Goal: Transaction & Acquisition: Book appointment/travel/reservation

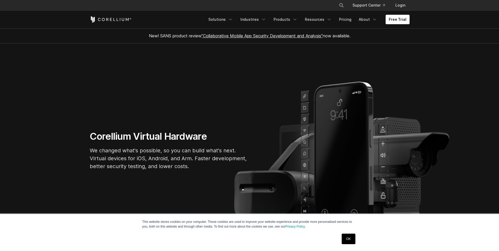
click at [348, 238] on link "OK" at bounding box center [348, 239] width 13 height 11
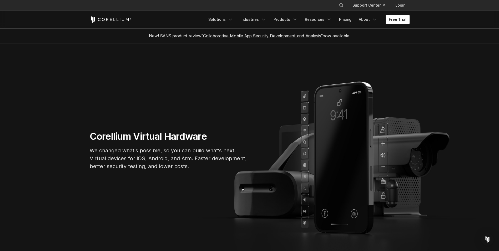
click at [298, 34] on link ""Collaborative Mobile App Security Development and Analysis"" at bounding box center [262, 35] width 121 height 5
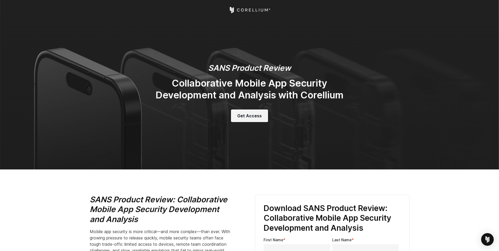
click at [250, 114] on span "Get Access" at bounding box center [249, 116] width 24 height 6
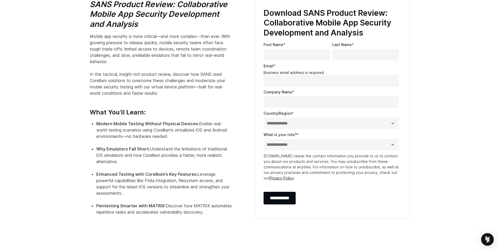
scroll to position [195, 0]
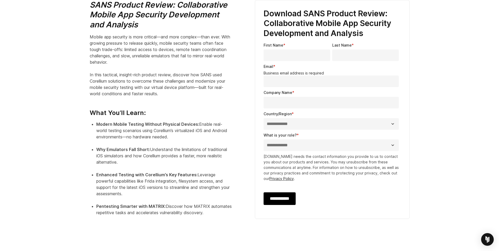
click at [289, 198] on input "**********" at bounding box center [280, 198] width 32 height 13
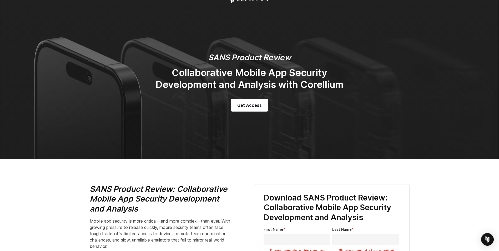
scroll to position [0, 0]
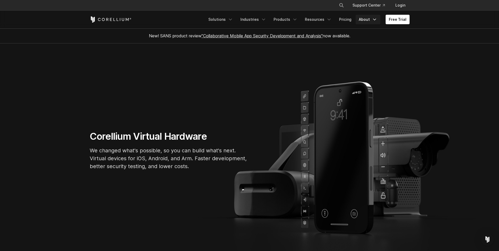
click at [371, 16] on link "About" at bounding box center [368, 19] width 25 height 9
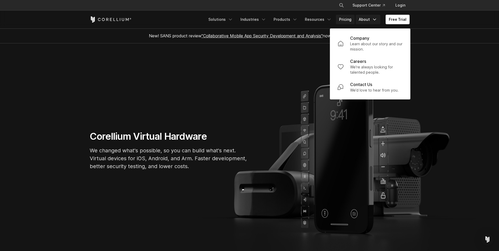
click at [342, 21] on link "Pricing" at bounding box center [345, 19] width 19 height 9
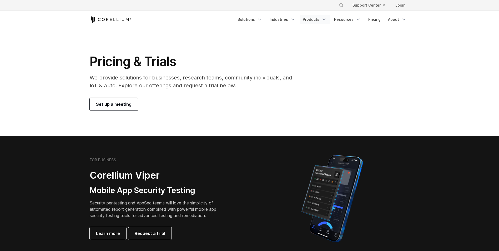
click at [316, 21] on link "Products" at bounding box center [315, 19] width 30 height 9
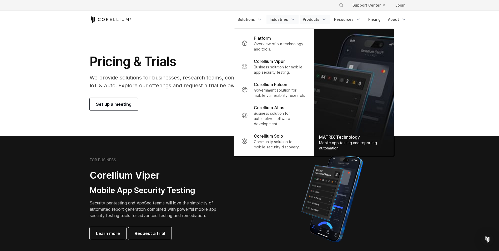
click at [279, 17] on link "Industries" at bounding box center [283, 19] width 32 height 9
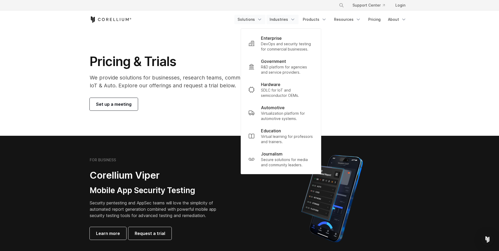
click at [252, 15] on link "Solutions" at bounding box center [249, 19] width 31 height 9
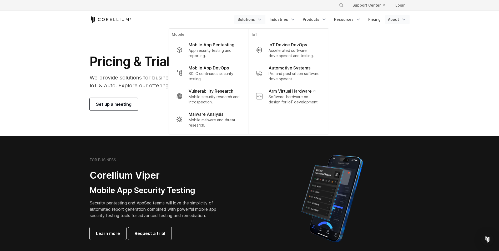
click at [390, 21] on link "About" at bounding box center [397, 19] width 25 height 9
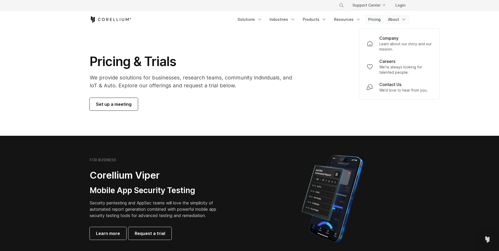
click at [374, 19] on link "Pricing" at bounding box center [374, 19] width 19 height 9
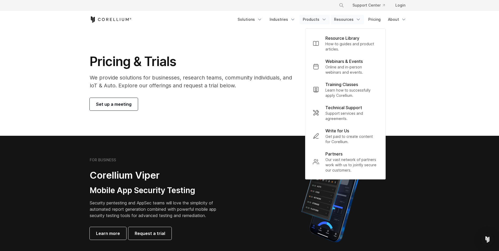
click at [310, 19] on link "Products" at bounding box center [315, 19] width 30 height 9
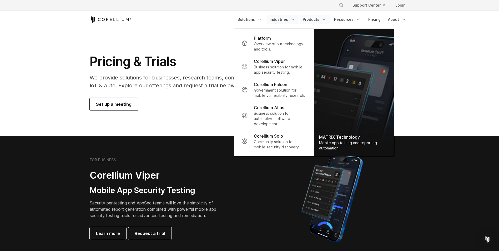
click at [278, 17] on link "Industries" at bounding box center [283, 19] width 32 height 9
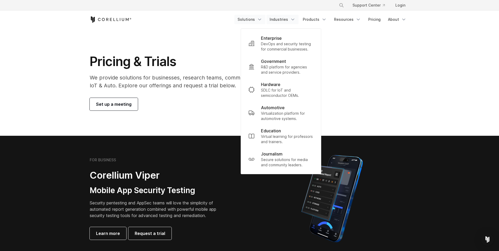
click at [259, 18] on link "Solutions" at bounding box center [249, 19] width 31 height 9
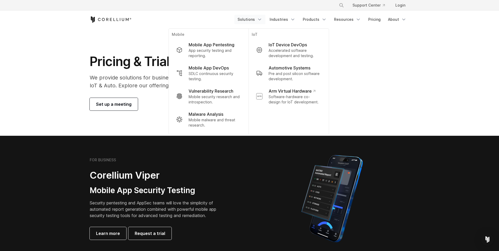
click at [399, 122] on section "Pricing & Trials We provide solutions for businesses, research teams, community…" at bounding box center [249, 81] width 499 height 107
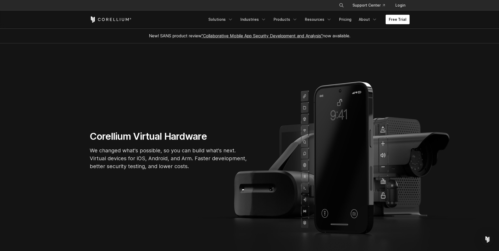
click at [403, 19] on link "Free Trial" at bounding box center [398, 19] width 24 height 9
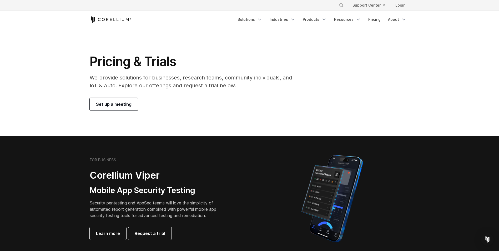
click at [118, 102] on span "Set up a meeting" at bounding box center [114, 104] width 36 height 6
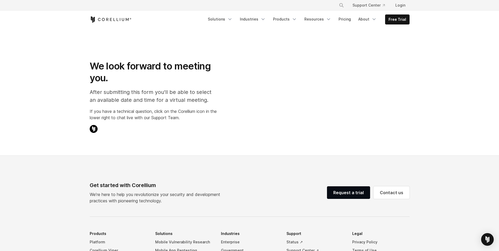
select select "**"
